Goal: Task Accomplishment & Management: Complete application form

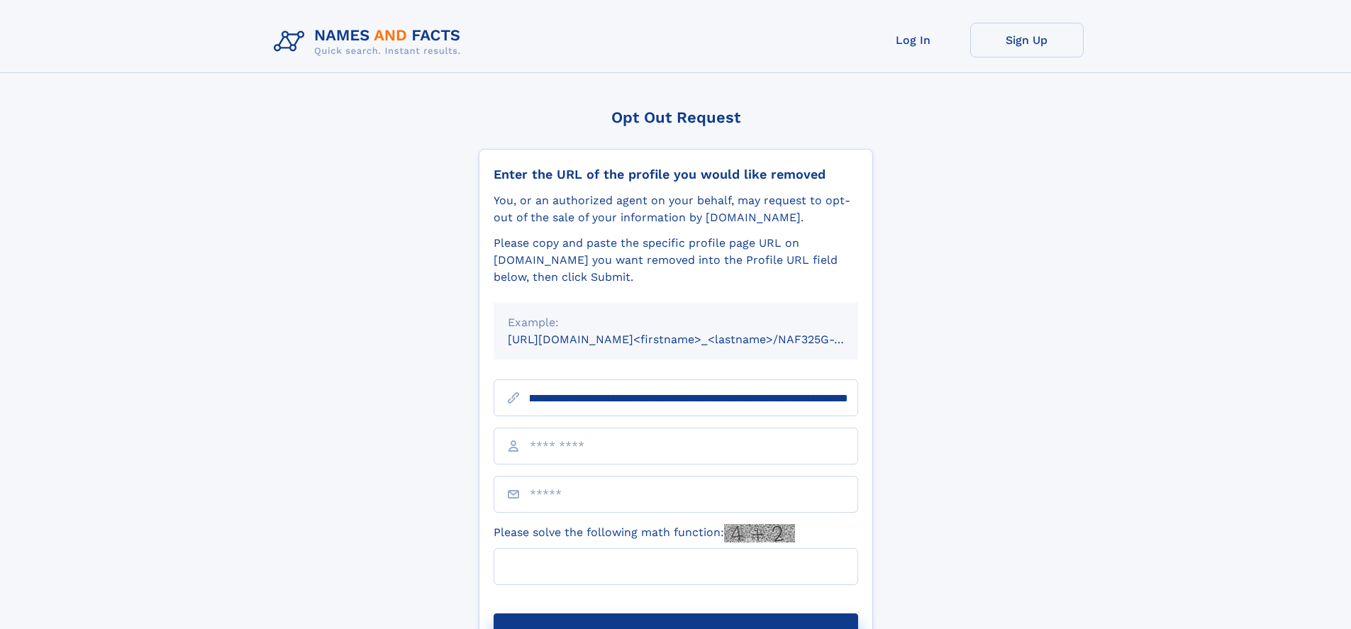
scroll to position [0, 200]
type input "**********"
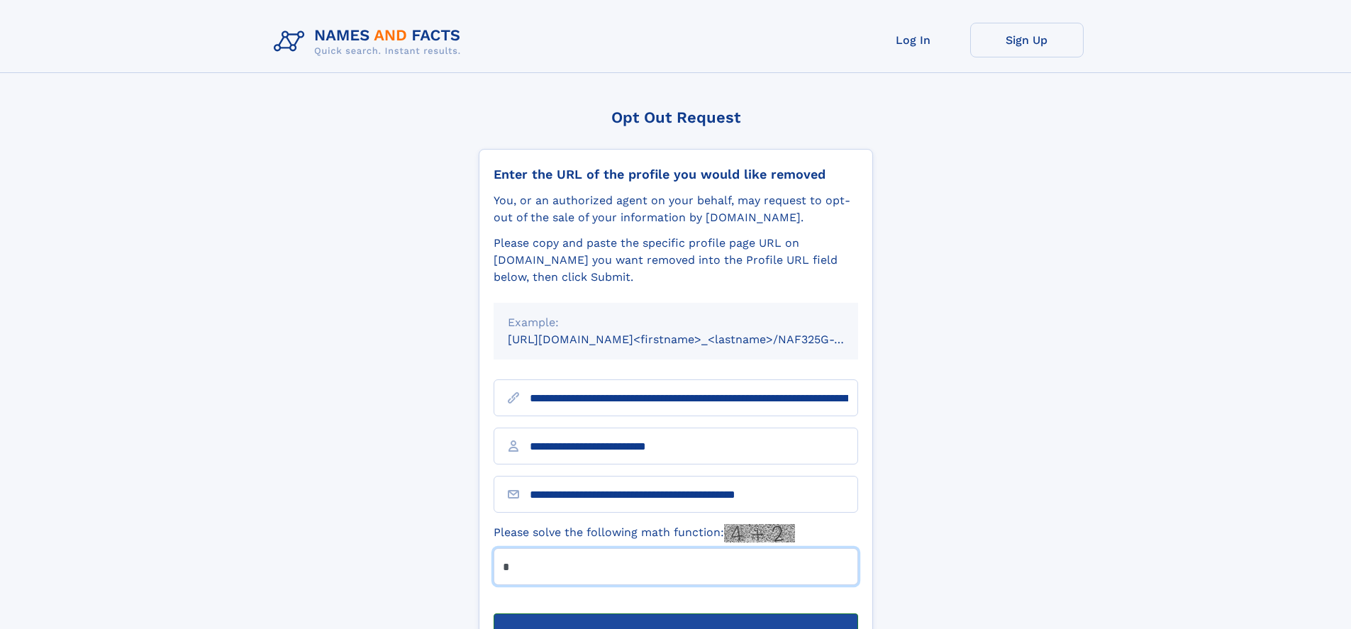
type input "*"
click at [675, 614] on button "Submit Opt Out Request" at bounding box center [676, 636] width 365 height 45
